Goal: Transaction & Acquisition: Purchase product/service

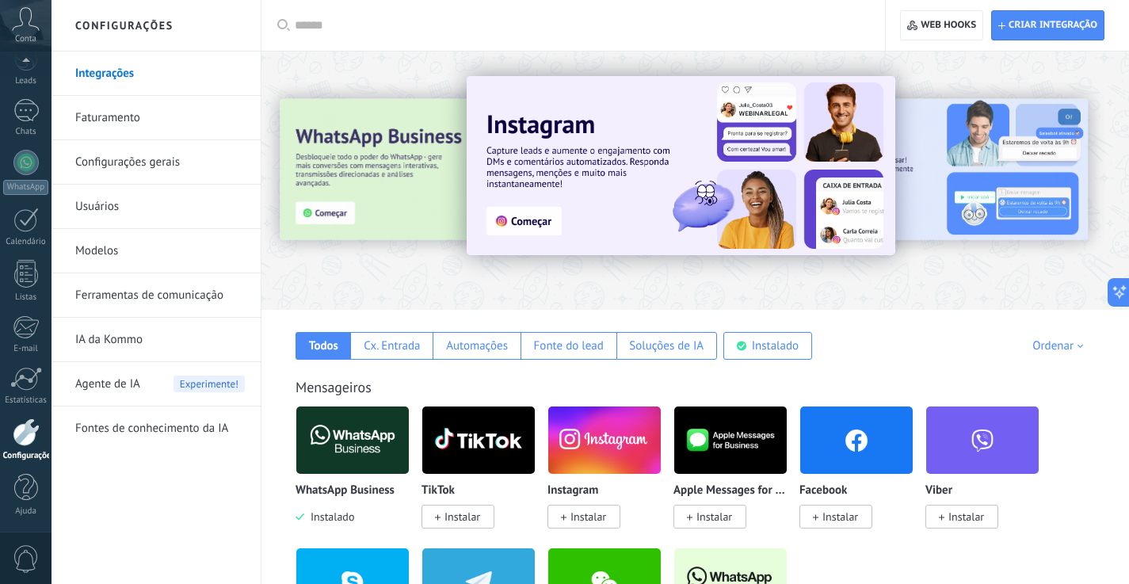
click at [403, 220] on div at bounding box center [307, 179] width 347 height 143
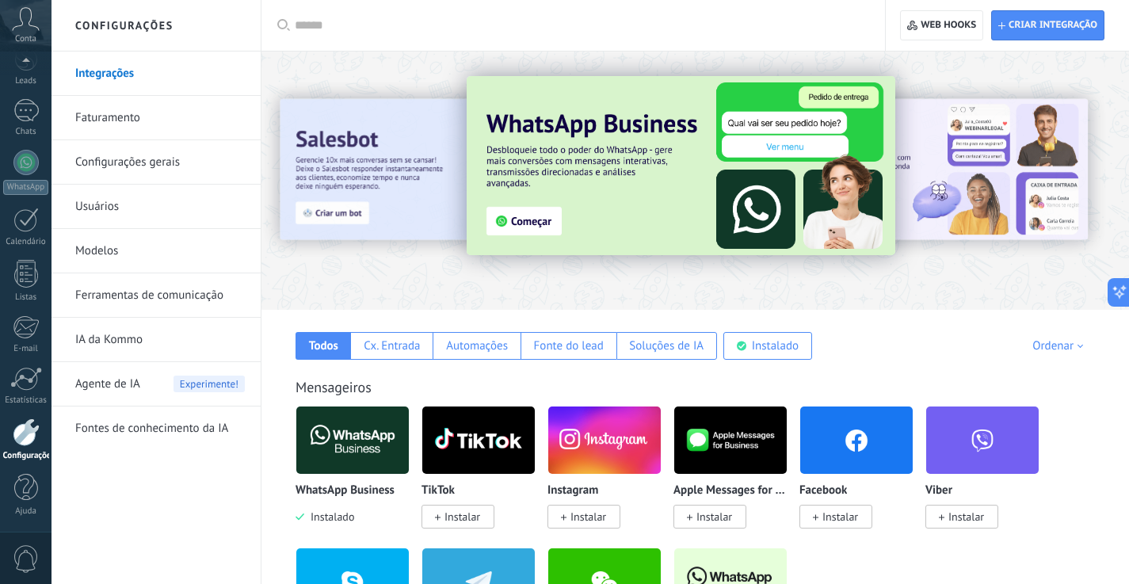
click at [116, 117] on link "Faturamento" at bounding box center [159, 118] width 169 height 44
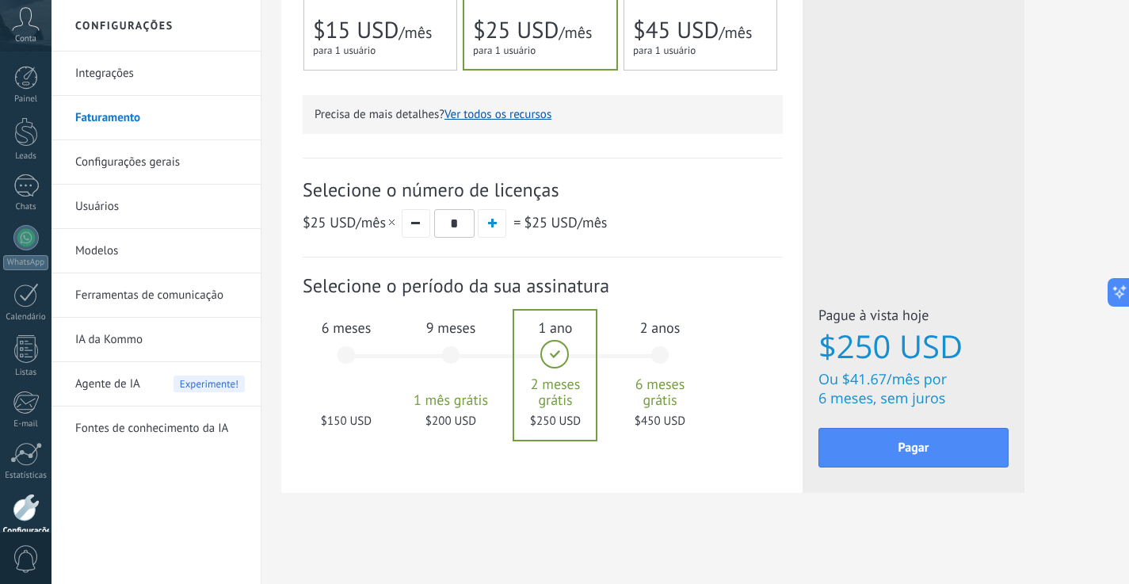
scroll to position [489, 0]
click at [332, 364] on div "6 meses $150 USD" at bounding box center [346, 362] width 86 height 112
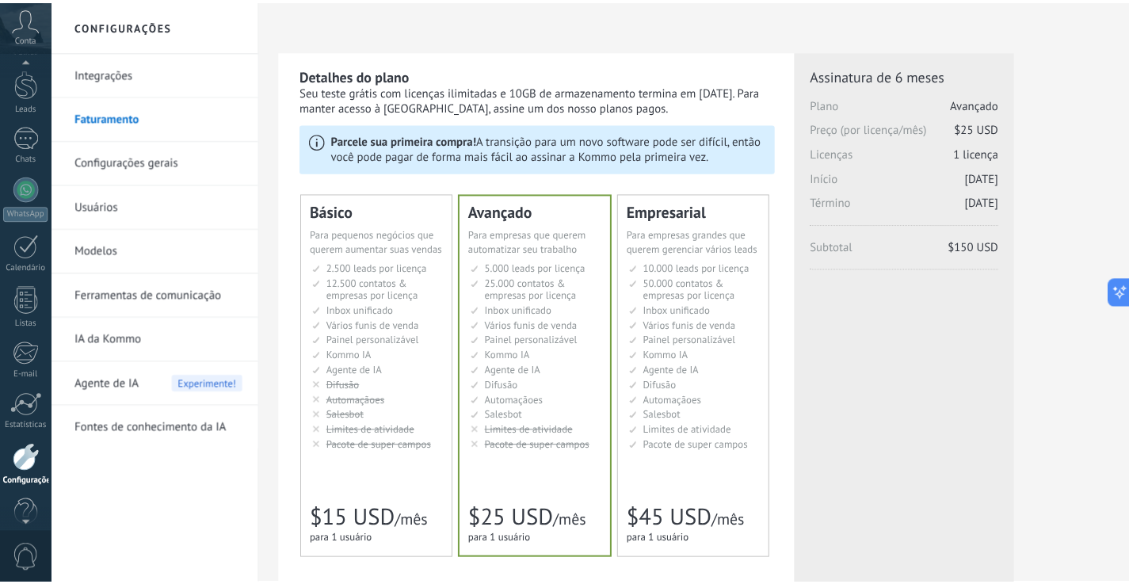
scroll to position [0, 0]
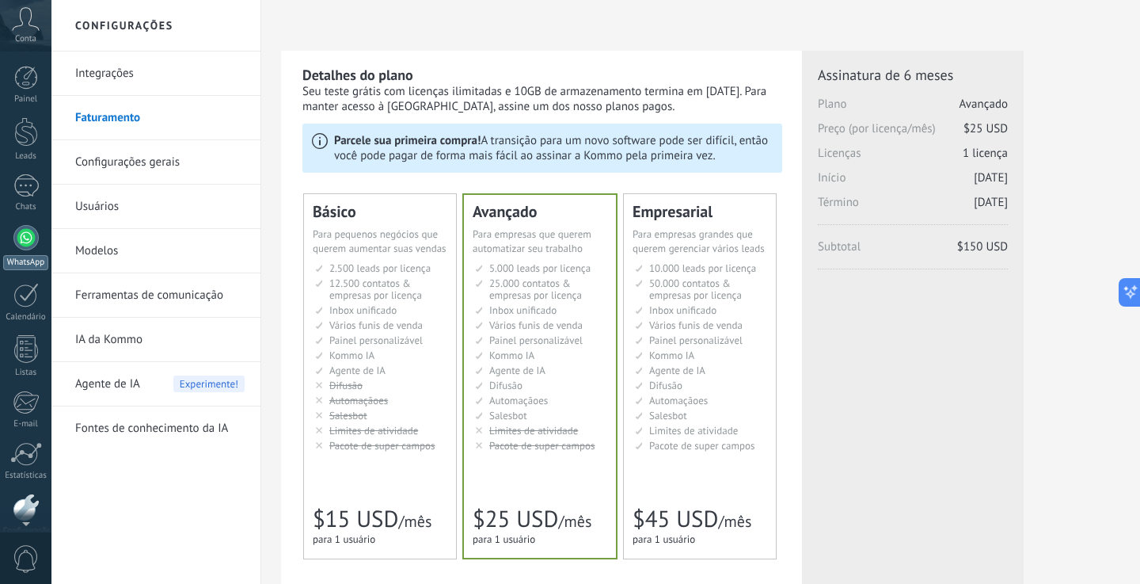
click at [17, 249] on link "WhatsApp" at bounding box center [25, 247] width 51 height 45
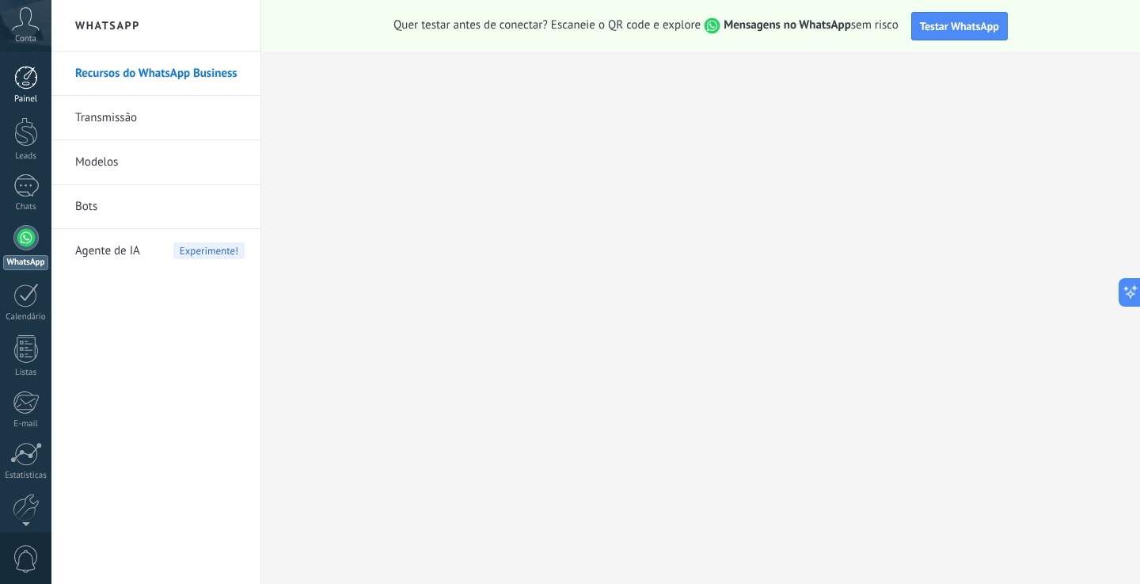
click at [29, 75] on div at bounding box center [26, 78] width 24 height 24
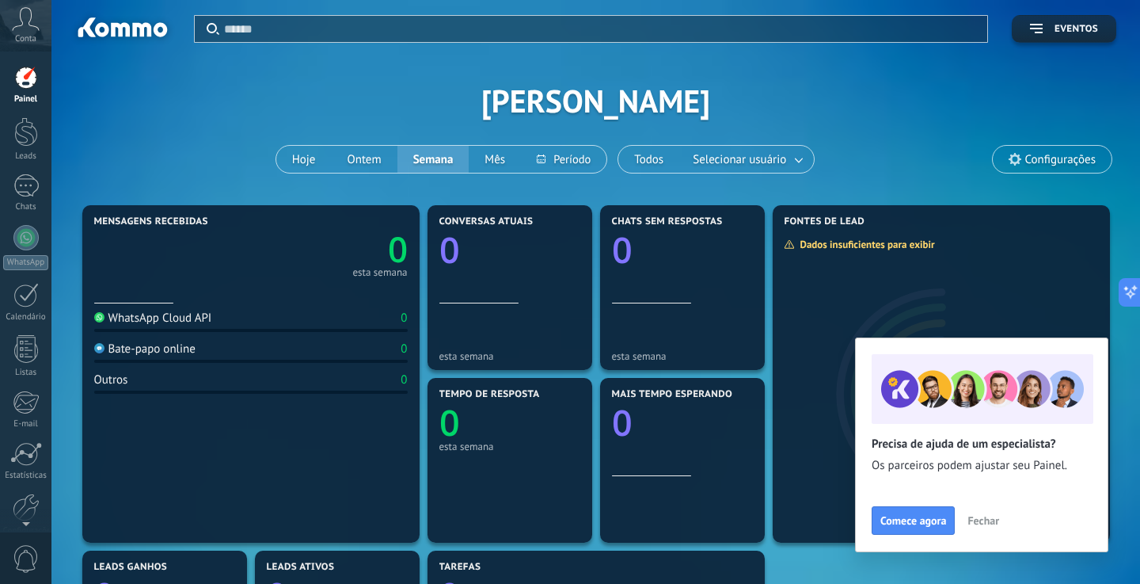
click at [938, 154] on div "Aplicar Eventos André Vagetti Hoje Ontem Semana Mês Todos Selecionar usuário Co…" at bounding box center [595, 100] width 1041 height 201
click at [983, 521] on span "Fechar" at bounding box center [984, 520] width 32 height 11
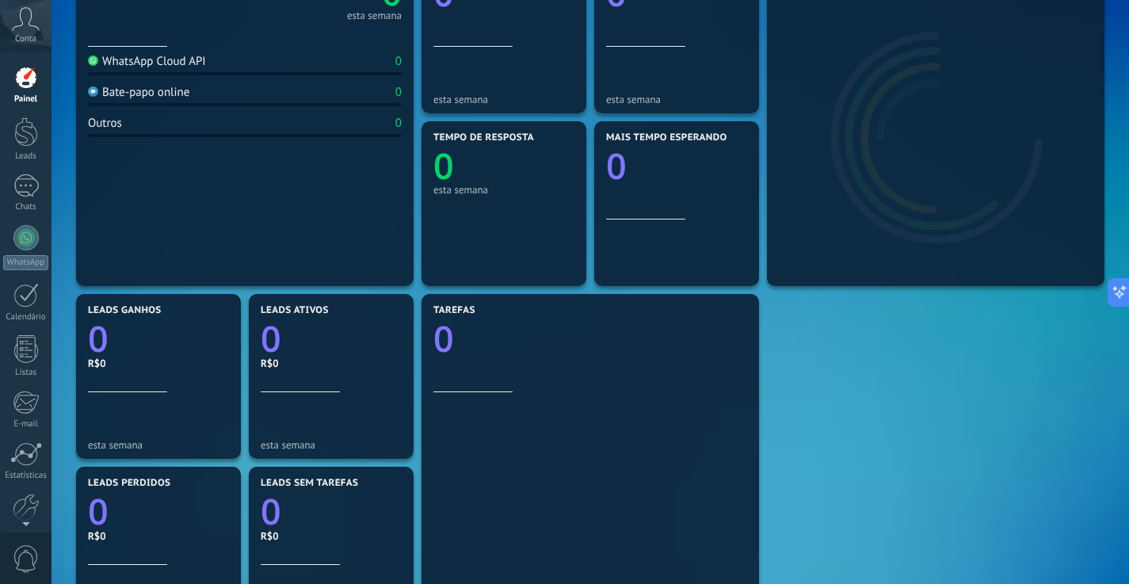
scroll to position [2, 0]
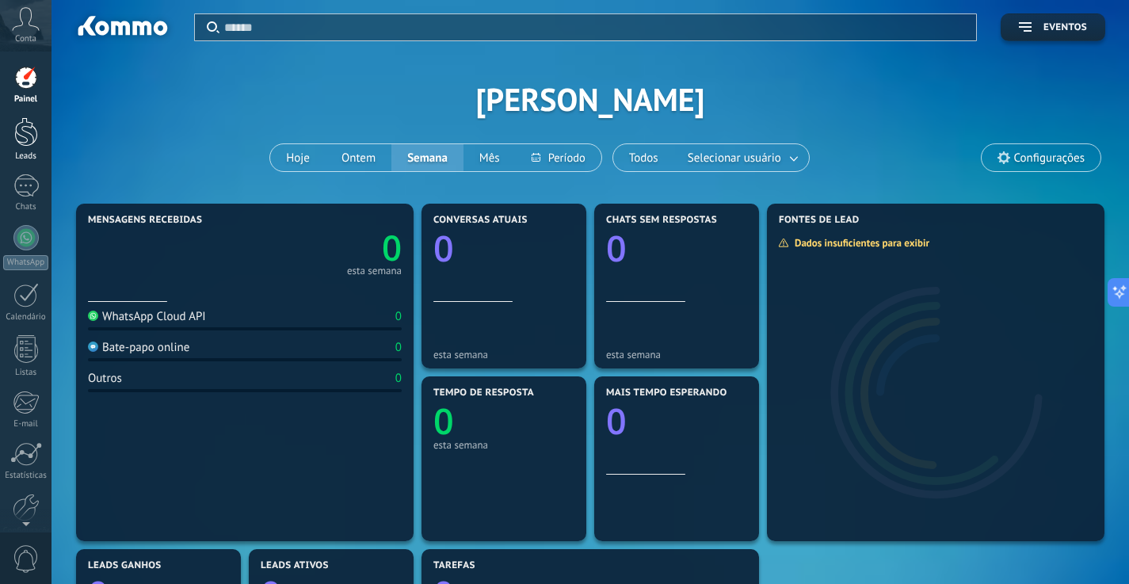
click at [24, 142] on div at bounding box center [26, 131] width 24 height 29
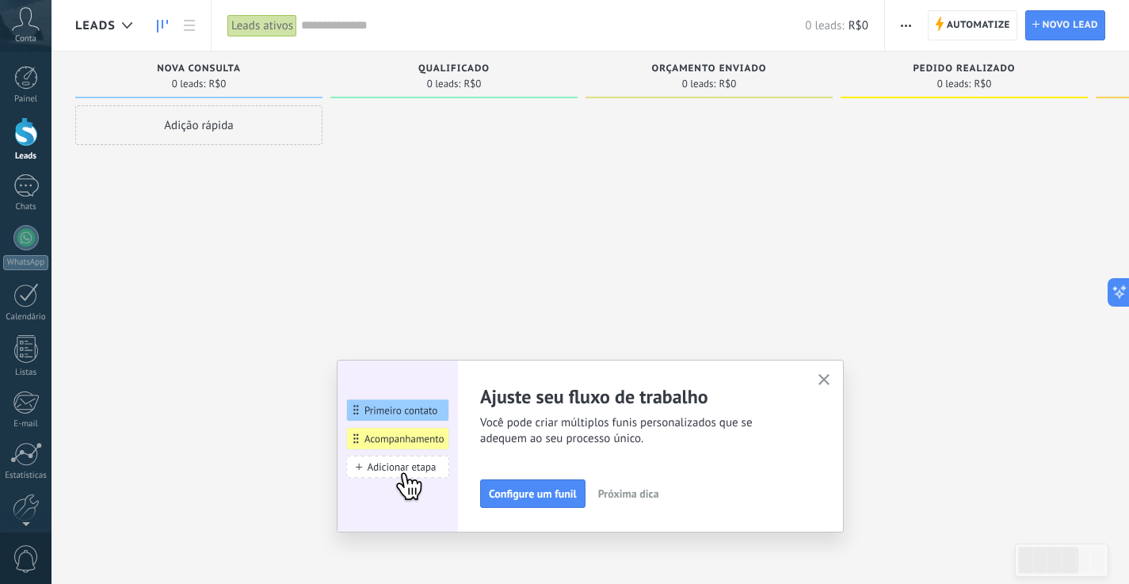
click at [826, 375] on icon "button" at bounding box center [824, 380] width 12 height 12
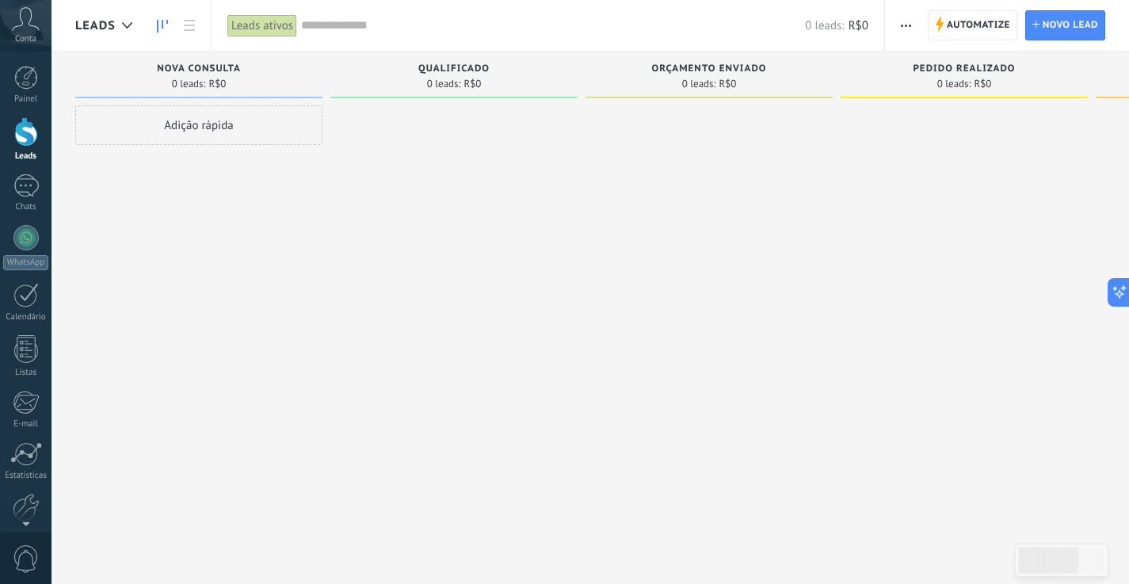
click at [760, 205] on div at bounding box center [708, 293] width 247 height 377
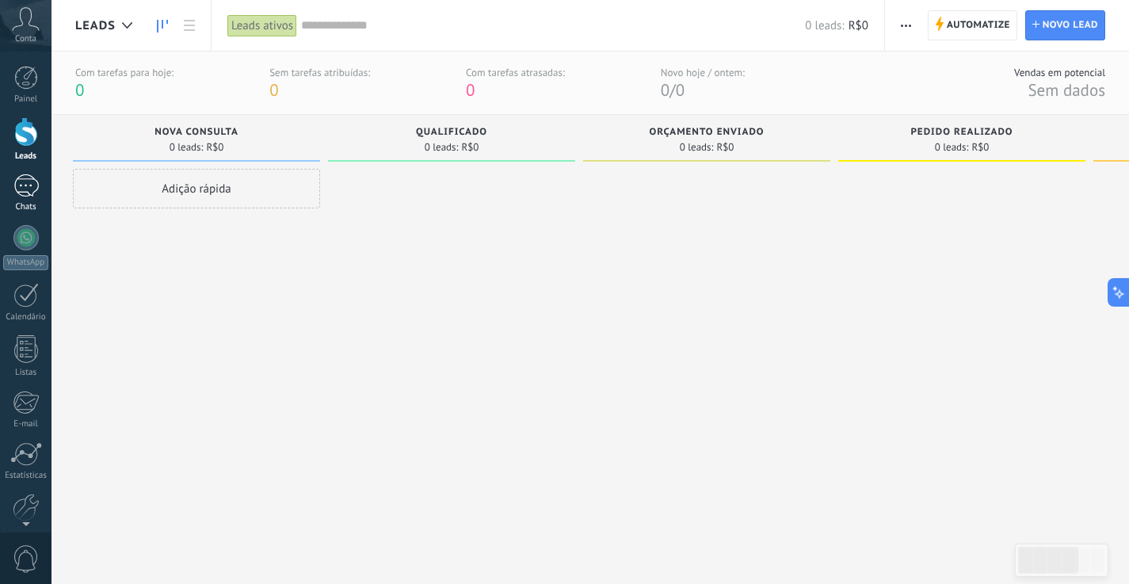
click at [26, 182] on div at bounding box center [25, 185] width 25 height 23
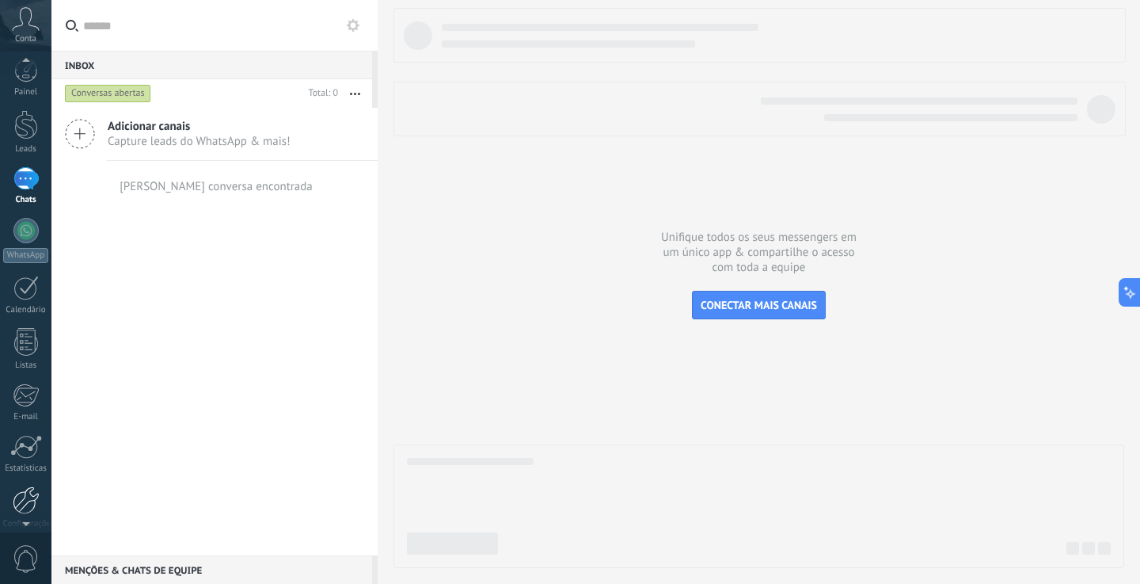
scroll to position [21, 0]
click at [28, 492] on div at bounding box center [26, 486] width 27 height 28
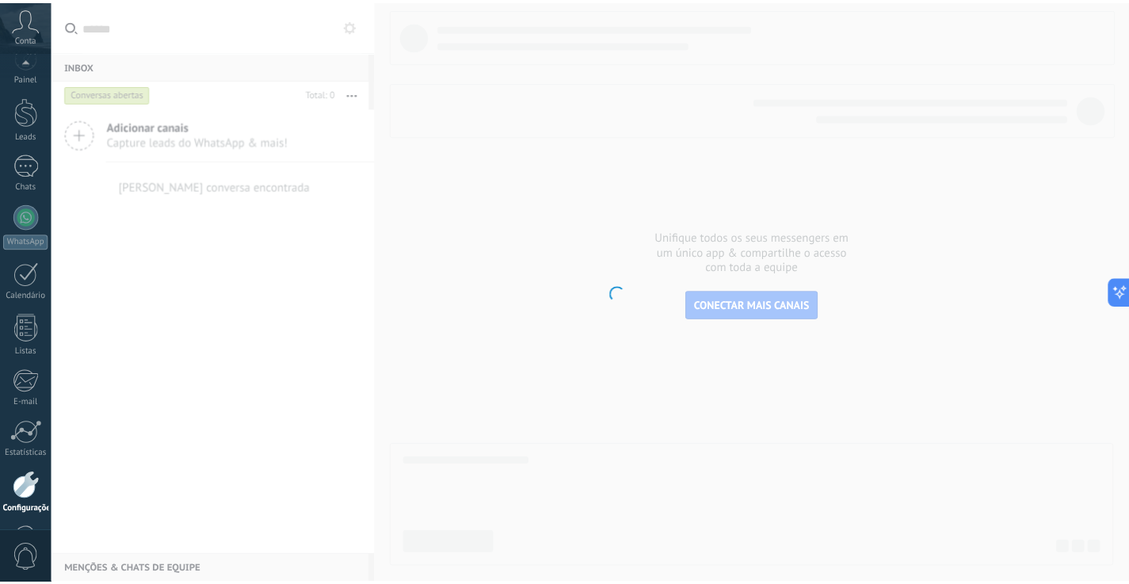
scroll to position [75, 0]
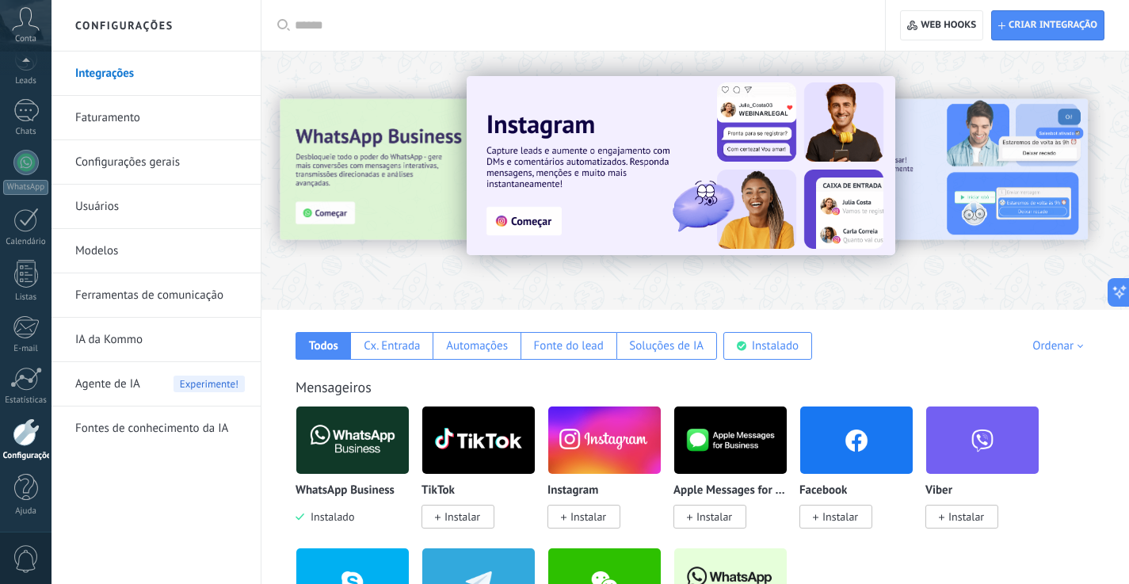
click at [122, 75] on link "Integrações" at bounding box center [159, 73] width 169 height 44
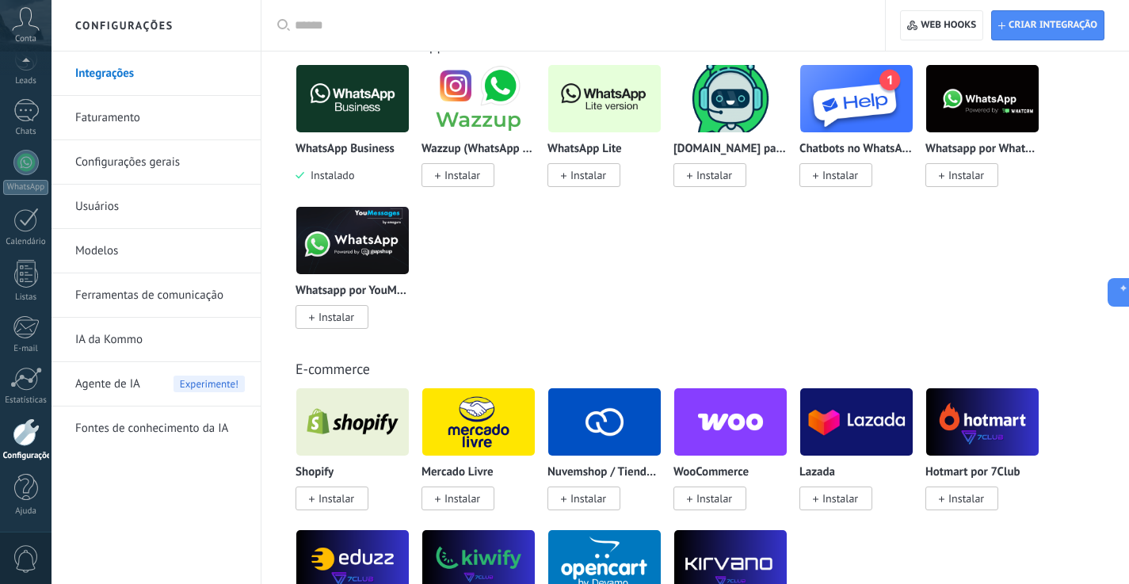
scroll to position [661, 0]
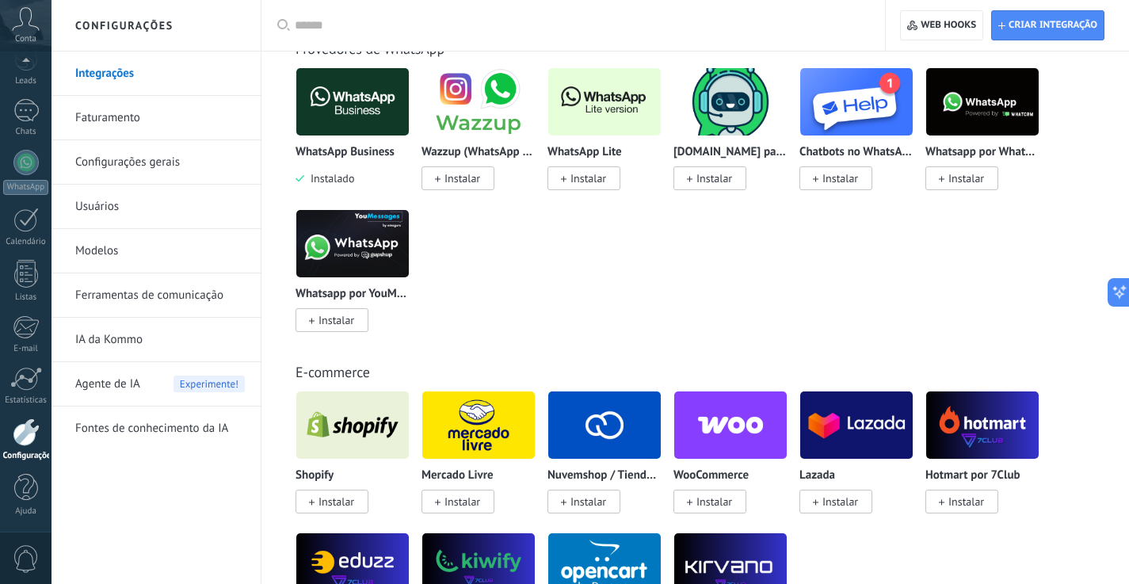
click at [535, 261] on div "WhatsApp Business Instalado Wazzup (WhatsApp & Instagram) Instalar WhatsApp Lit…" at bounding box center [703, 209] width 816 height 284
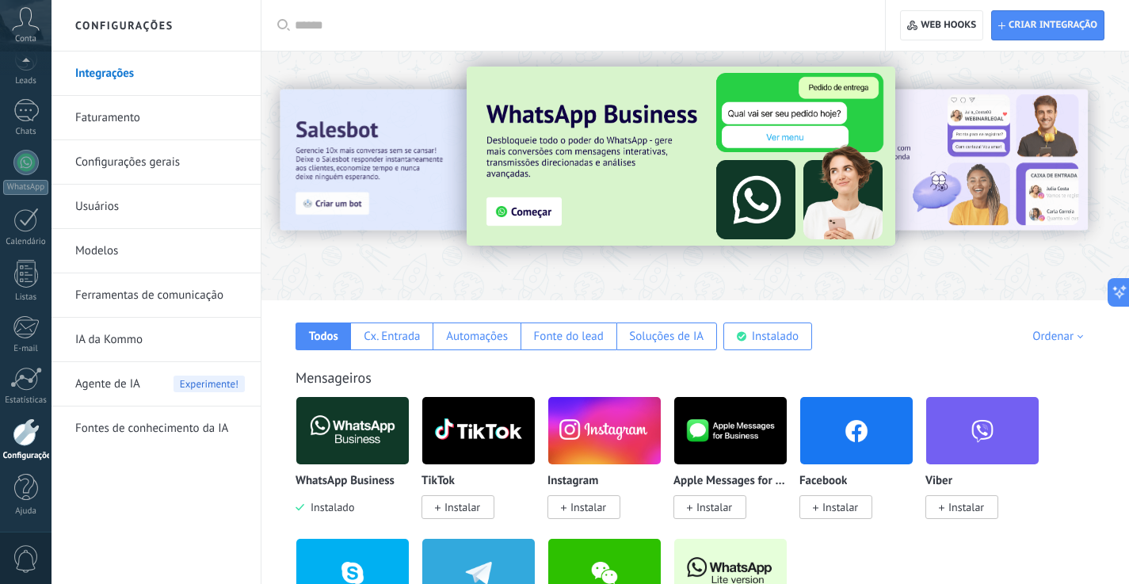
scroll to position [21, 0]
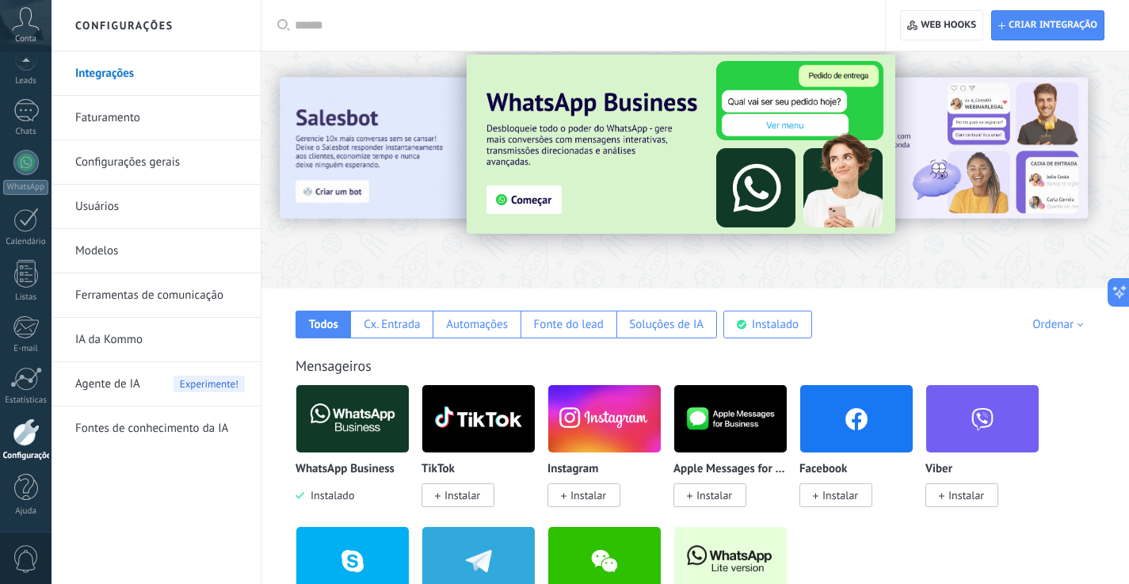
click at [115, 117] on link "Faturamento" at bounding box center [159, 118] width 169 height 44
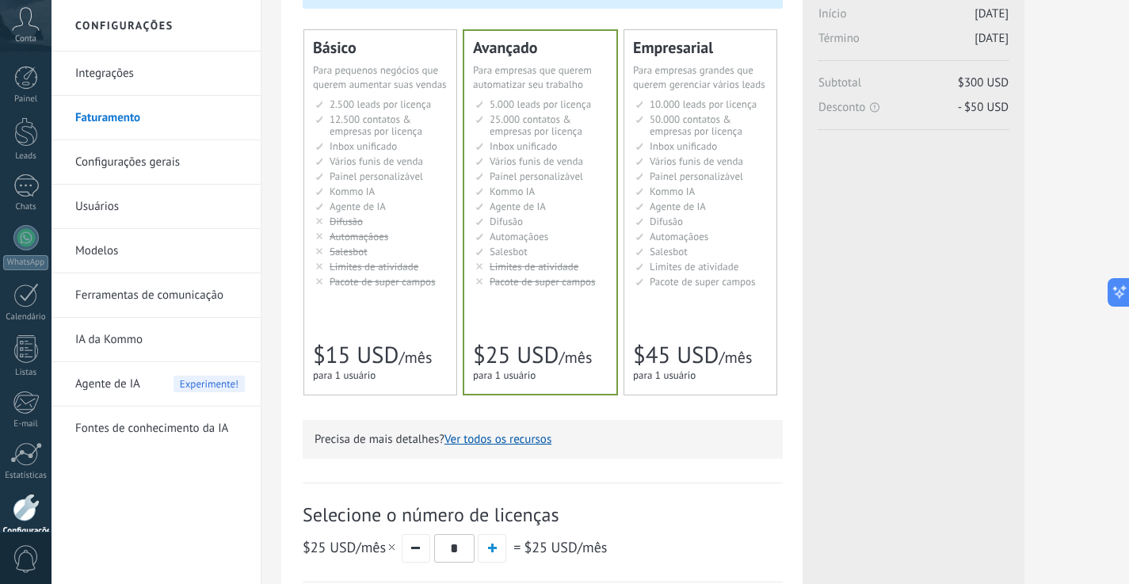
click at [678, 257] on span "Salesbot" at bounding box center [668, 251] width 38 height 13
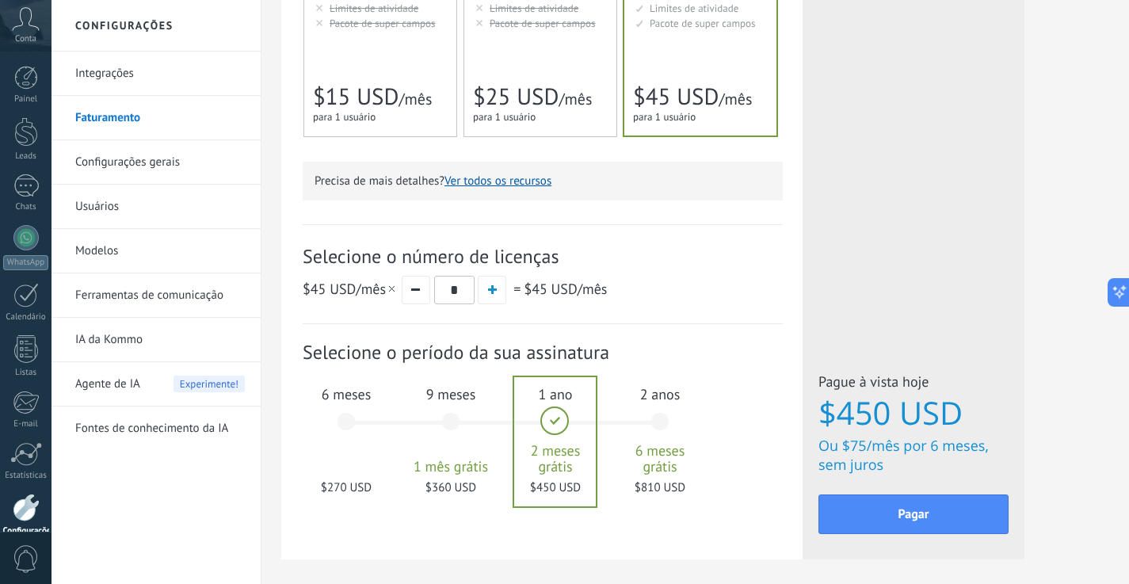
scroll to position [489, 0]
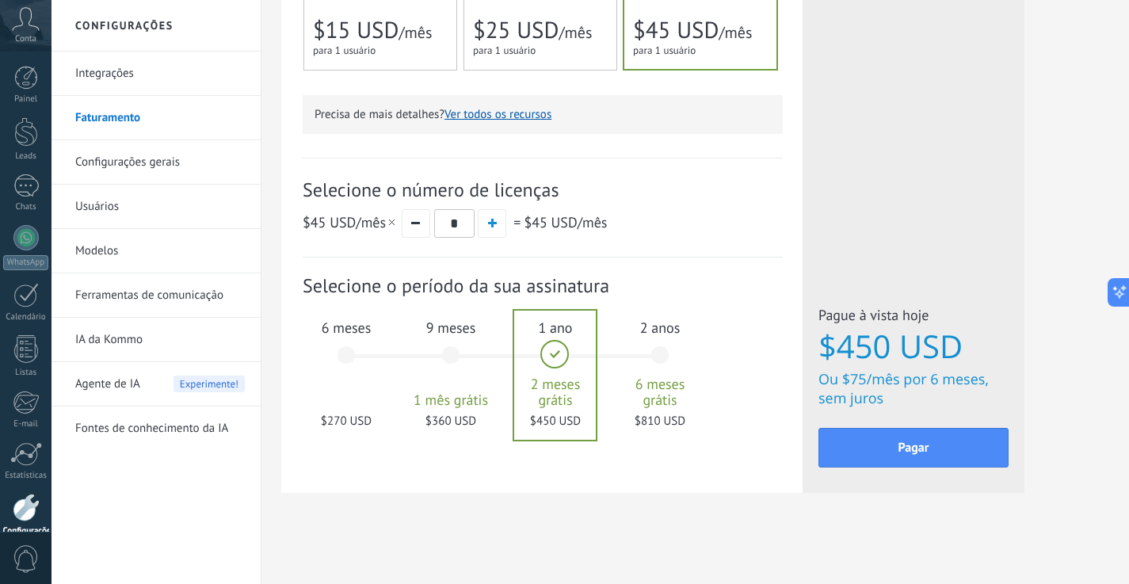
click at [706, 254] on div "Selecione o número de licenças $45 USD /mês * = $45 USD /mês" at bounding box center [543, 208] width 480 height 100
click at [943, 207] on div "Licenças adicionais Plano Empresarial Preço (por licença/mês) $45 USD Novas lic…" at bounding box center [913, 27] width 222 height 931
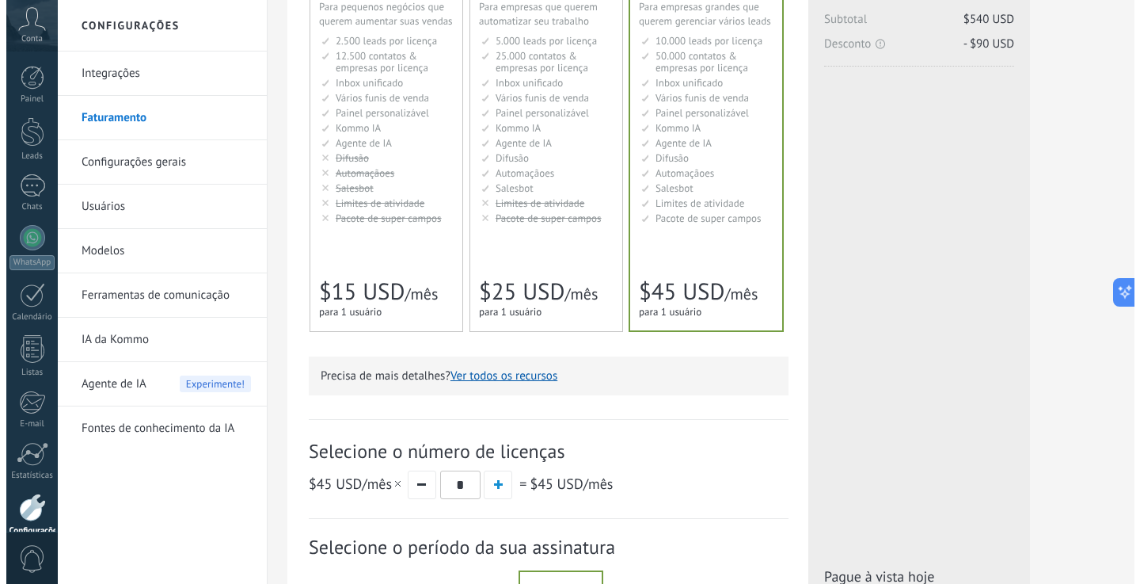
scroll to position [417, 0]
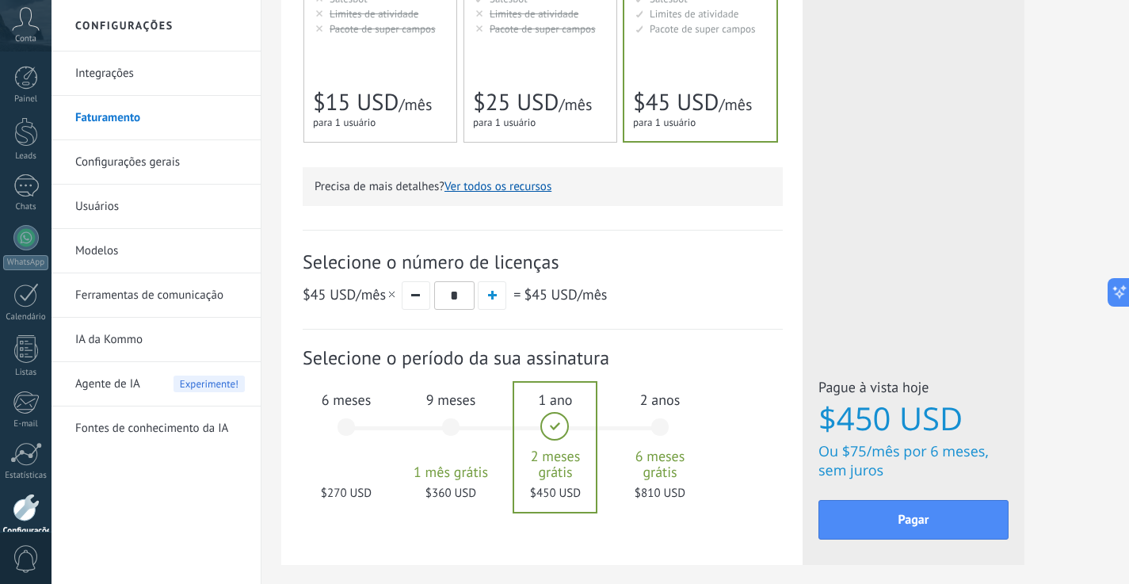
click at [660, 424] on div "2 anos 6 meses grátis $810 USD" at bounding box center [660, 435] width 86 height 112
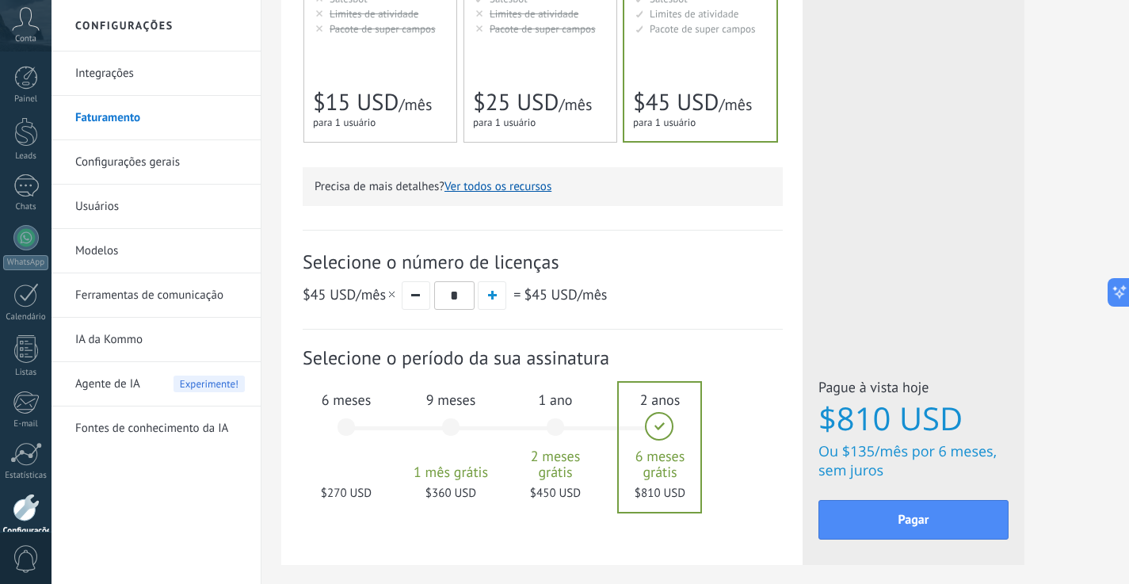
click at [581, 424] on div "1 ano 2 meses grátis $450 USD" at bounding box center [555, 435] width 86 height 112
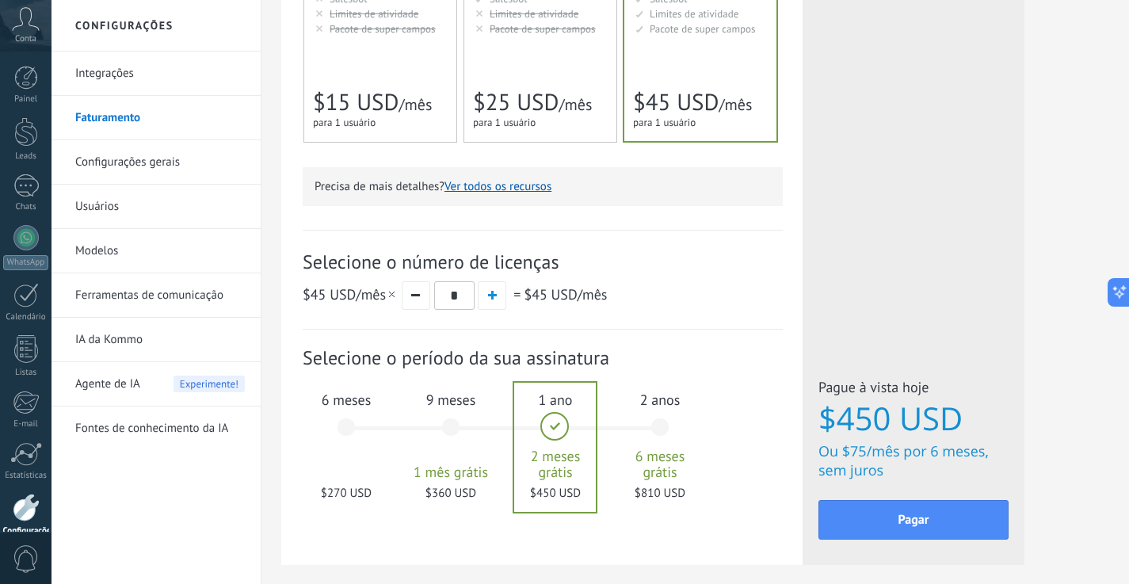
click at [667, 430] on div "2 anos 6 meses grátis $810 USD" at bounding box center [660, 435] width 86 height 112
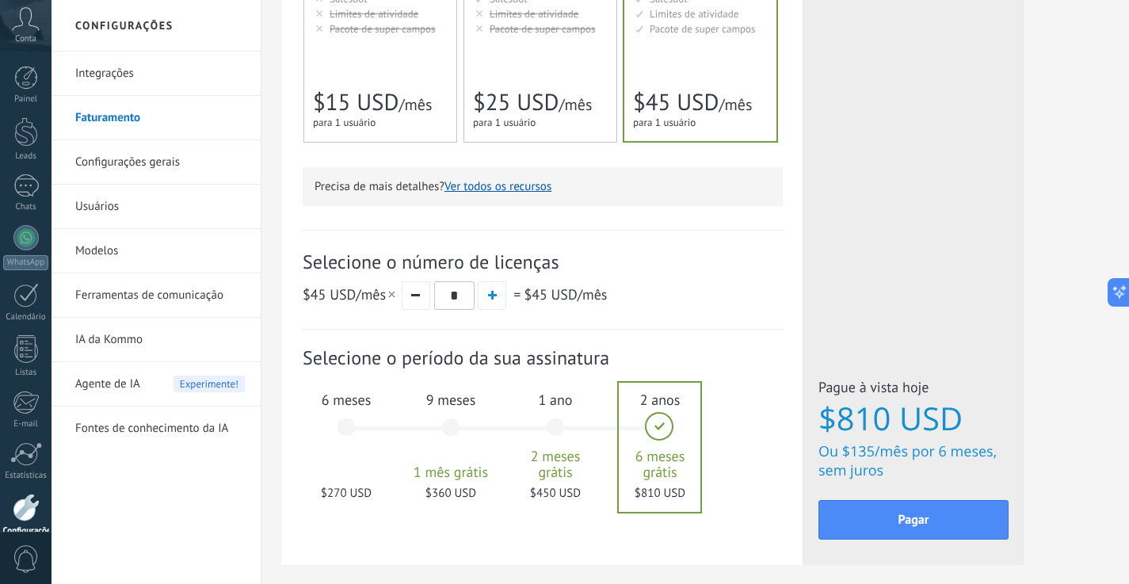
click at [349, 430] on div "6 meses $270 USD" at bounding box center [346, 435] width 86 height 112
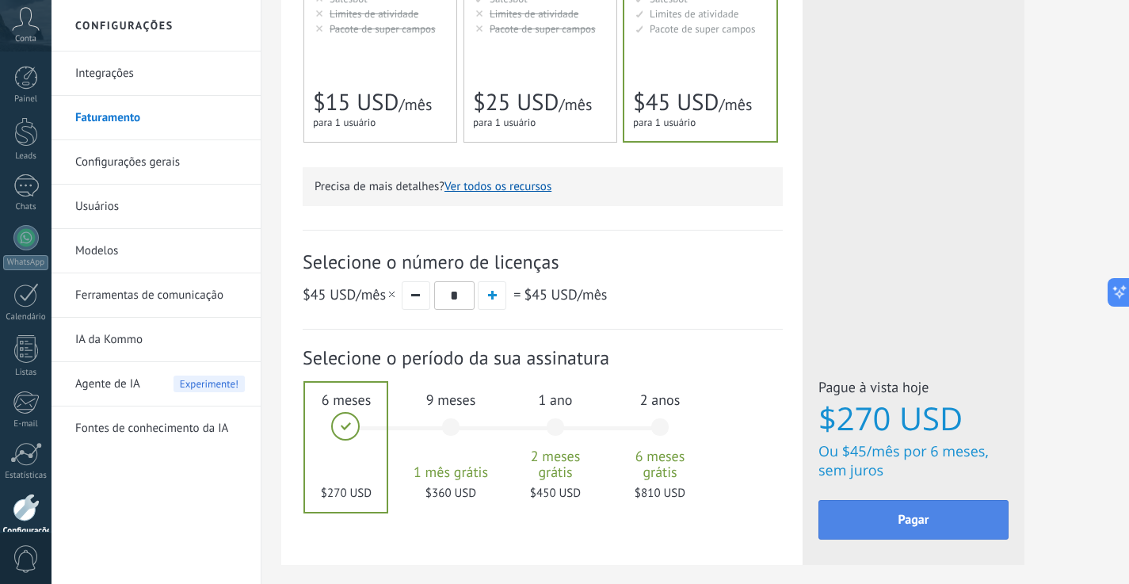
click at [904, 523] on span "Pagar" at bounding box center [913, 519] width 31 height 11
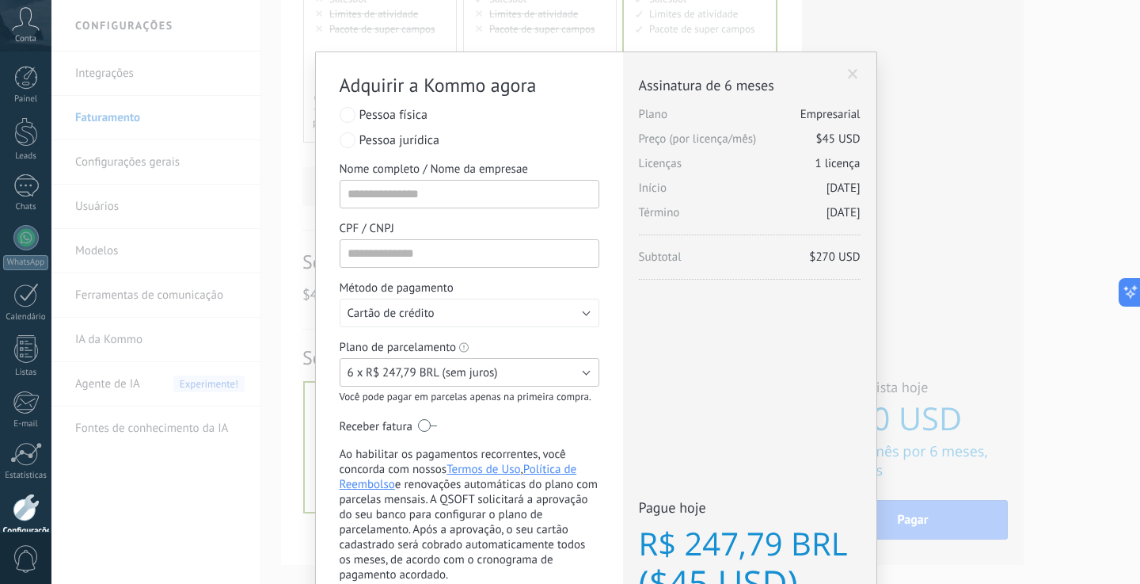
click at [589, 371] on button "6 x R$ 247,79 BRL (sem juros)" at bounding box center [470, 372] width 260 height 29
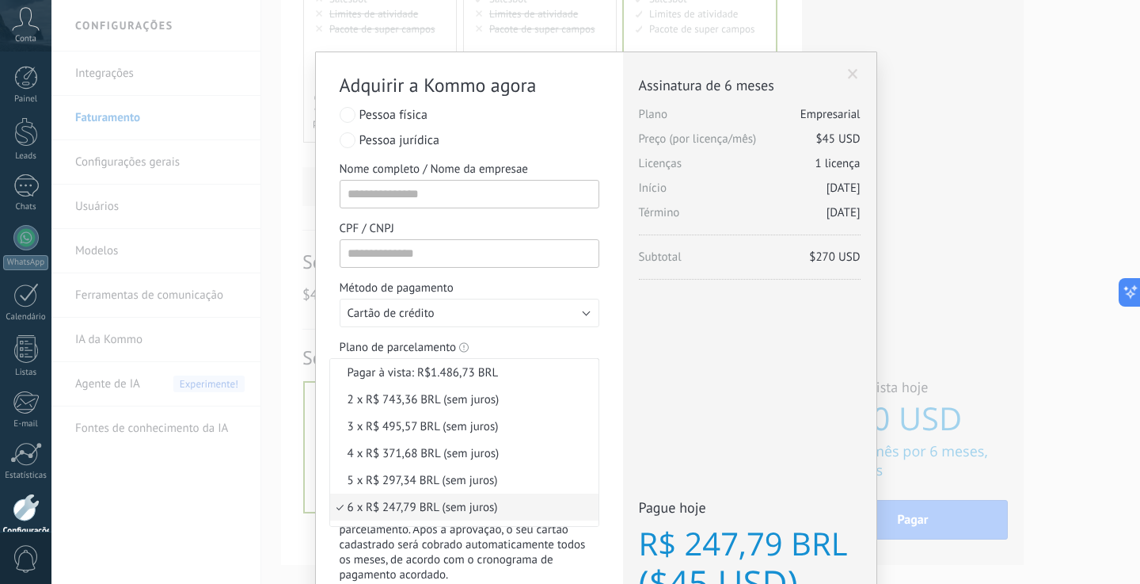
scroll to position [67, 0]
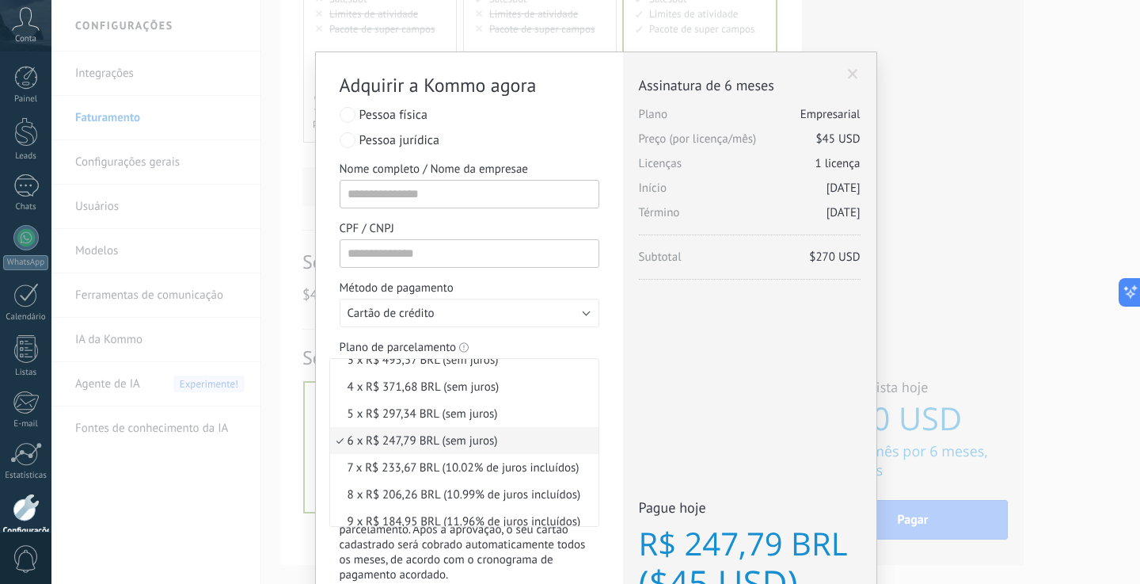
click at [494, 437] on span "6 x R$ 247,79 BRL (sem juros)" at bounding box center [462, 440] width 264 height 15
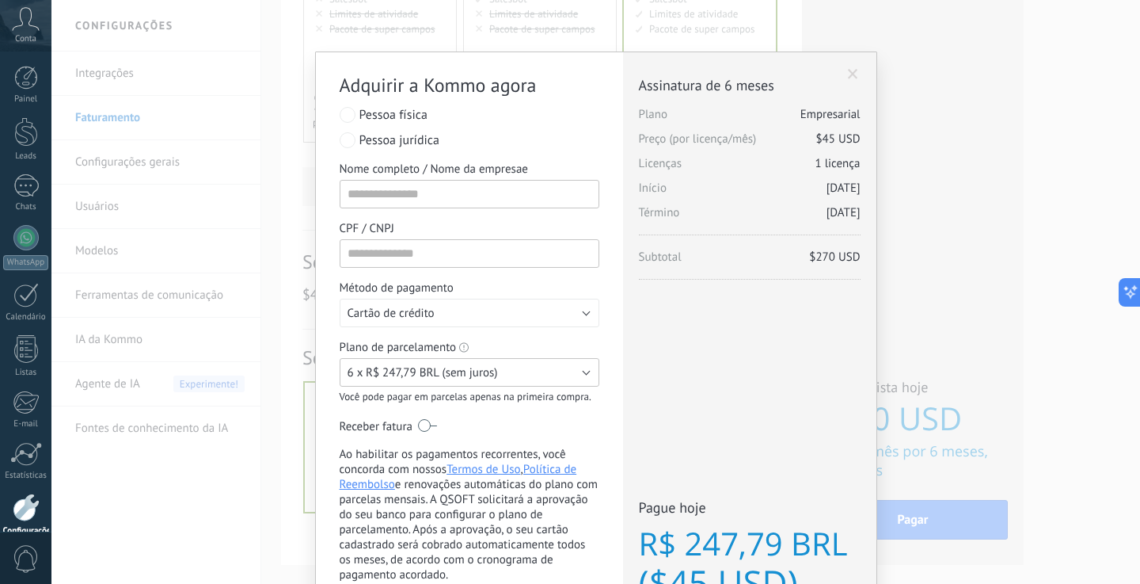
click at [452, 377] on span "6 x R$ 247,79 BRL (sem juros)" at bounding box center [423, 372] width 150 height 15
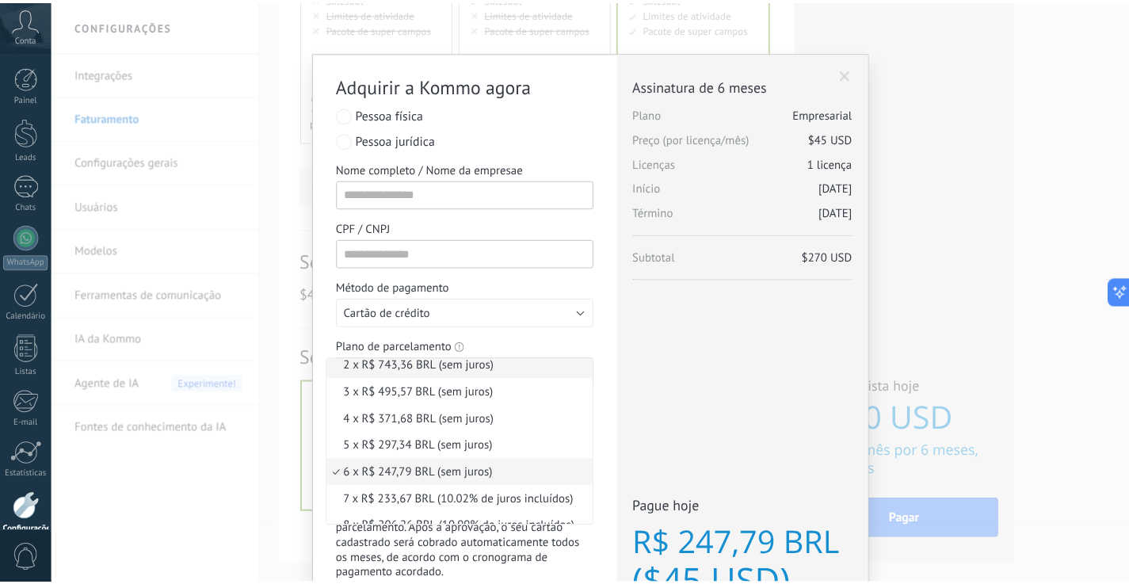
scroll to position [0, 0]
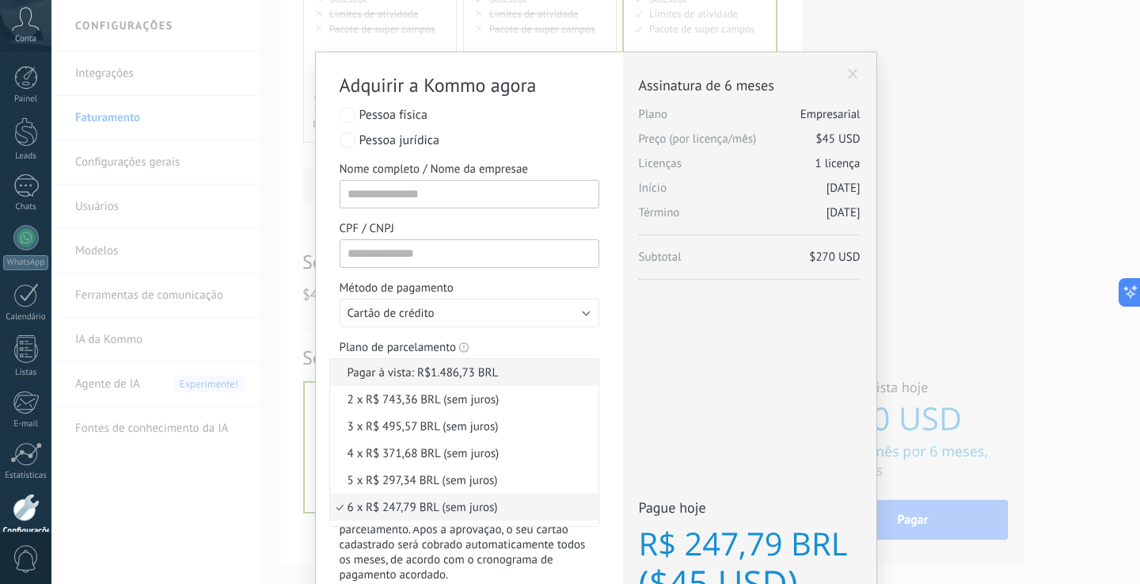
click at [475, 374] on span "Pagar à vista: R$1.486,73 BRL" at bounding box center [462, 372] width 264 height 15
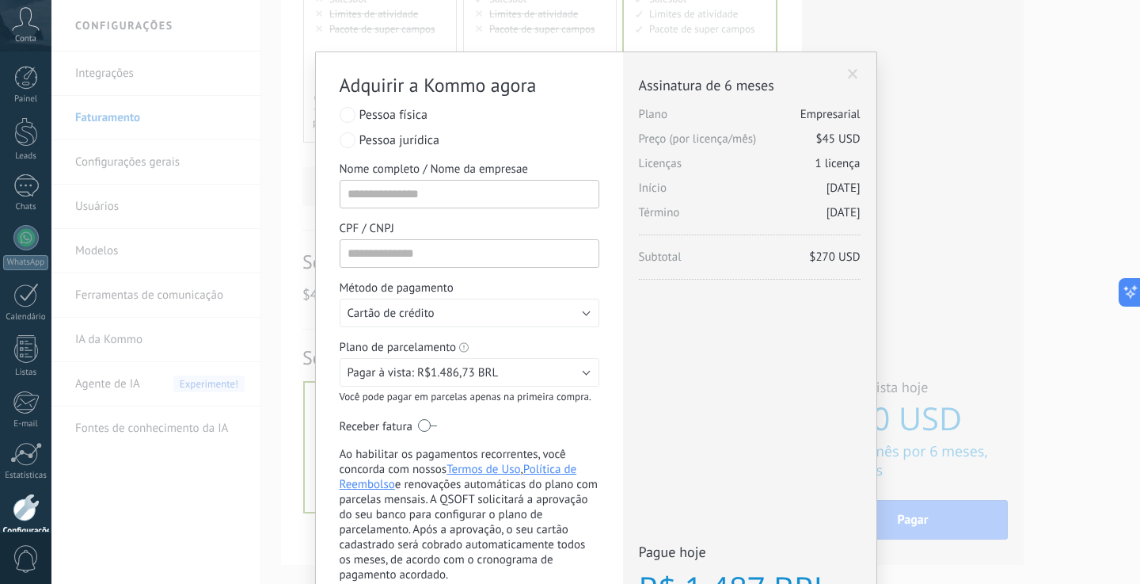
click at [1002, 332] on div "Adquirir a Kommo agora stripe PayPal Individual Payment by Payze PaySystem Paym…" at bounding box center [595, 292] width 1089 height 584
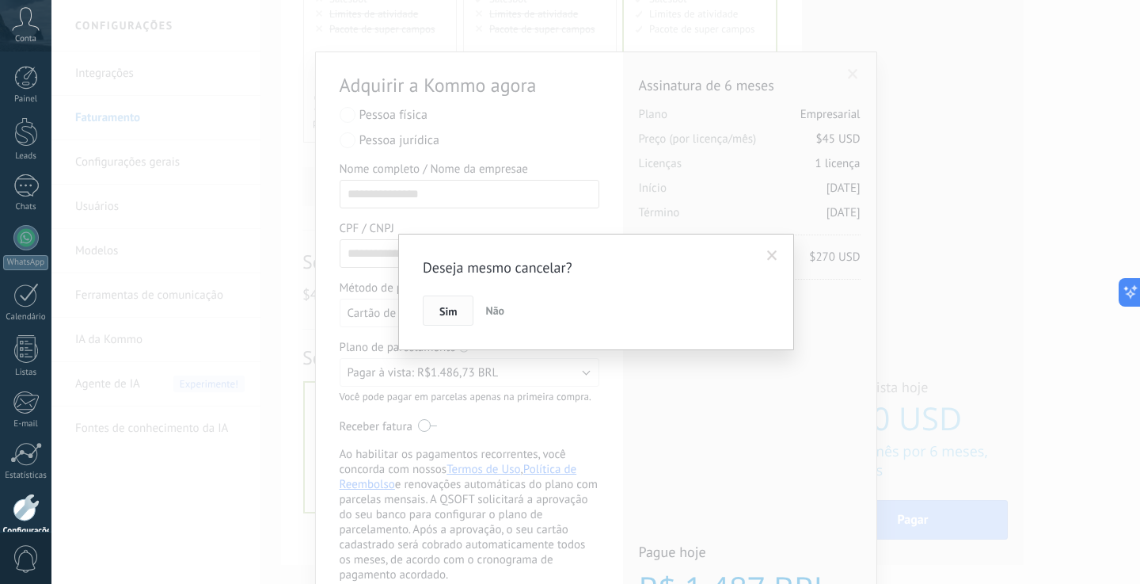
click at [447, 309] on span "Sim" at bounding box center [448, 311] width 17 height 11
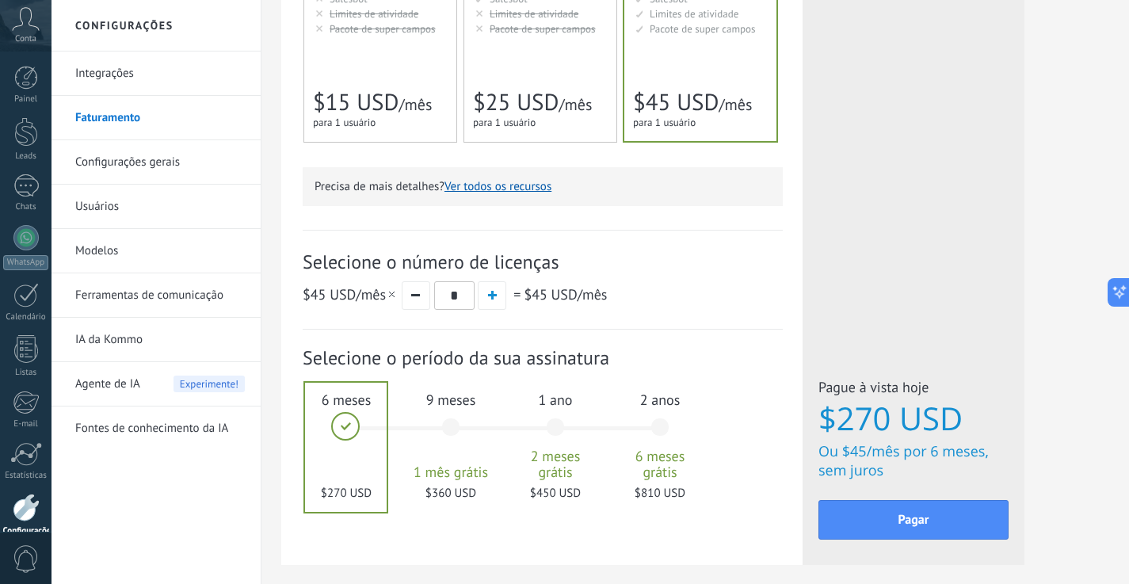
click at [450, 427] on div "9 meses 1 mês grátis $360 USD" at bounding box center [451, 435] width 86 height 112
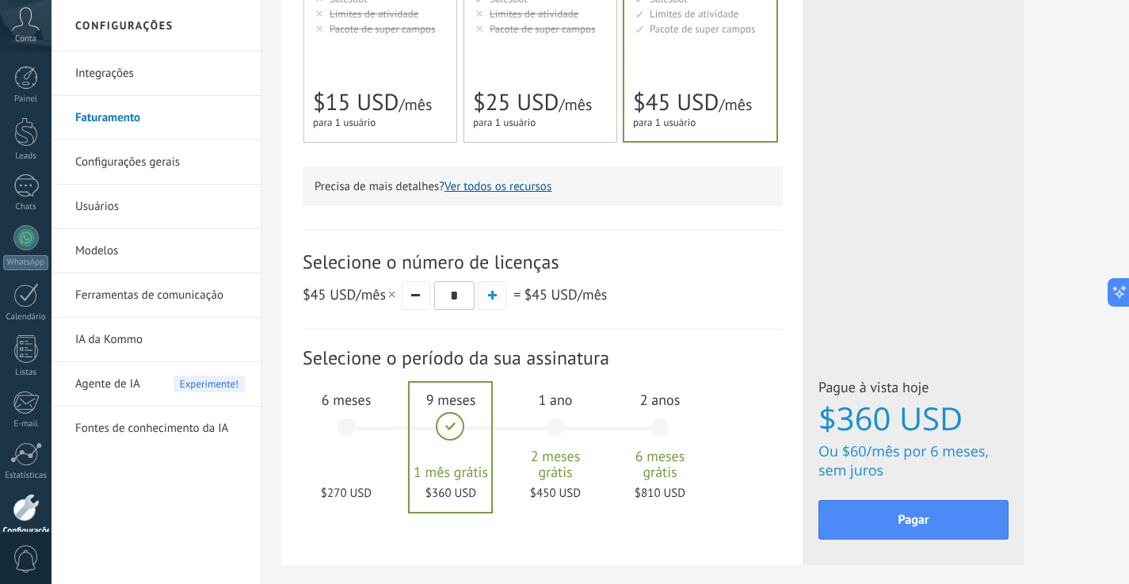
drag, startPoint x: 348, startPoint y: 424, endPoint x: 364, endPoint y: 425, distance: 16.7
click at [348, 424] on div "6 meses $270 USD" at bounding box center [346, 435] width 86 height 112
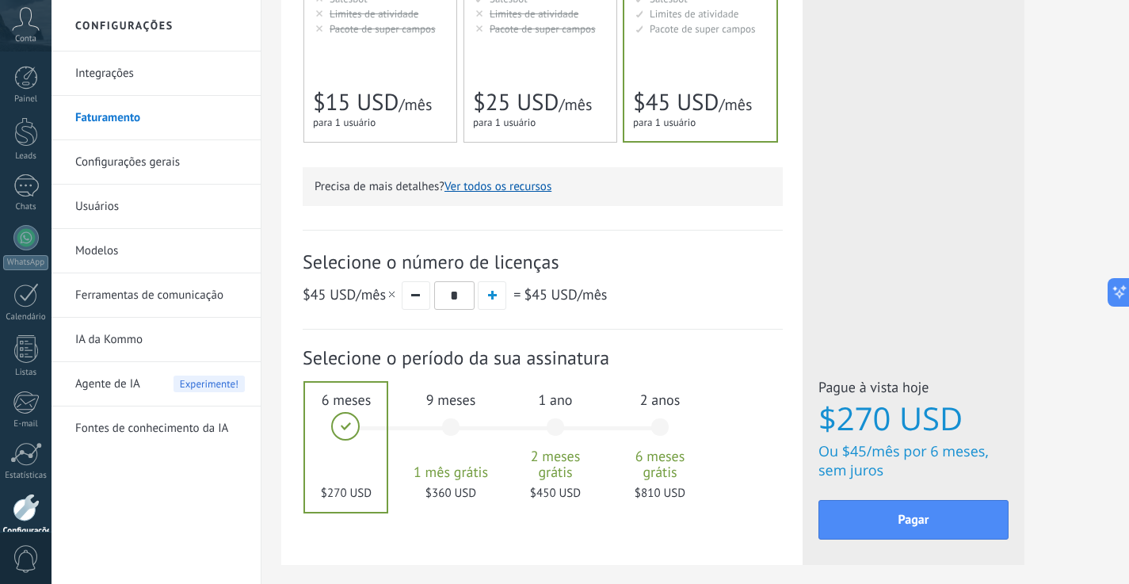
click at [964, 304] on div "Licenças adicionais Plano Empresarial Preço (por licença/mês) $45 USD Novas lic…" at bounding box center [913, 99] width 222 height 931
